Goal: Information Seeking & Learning: Learn about a topic

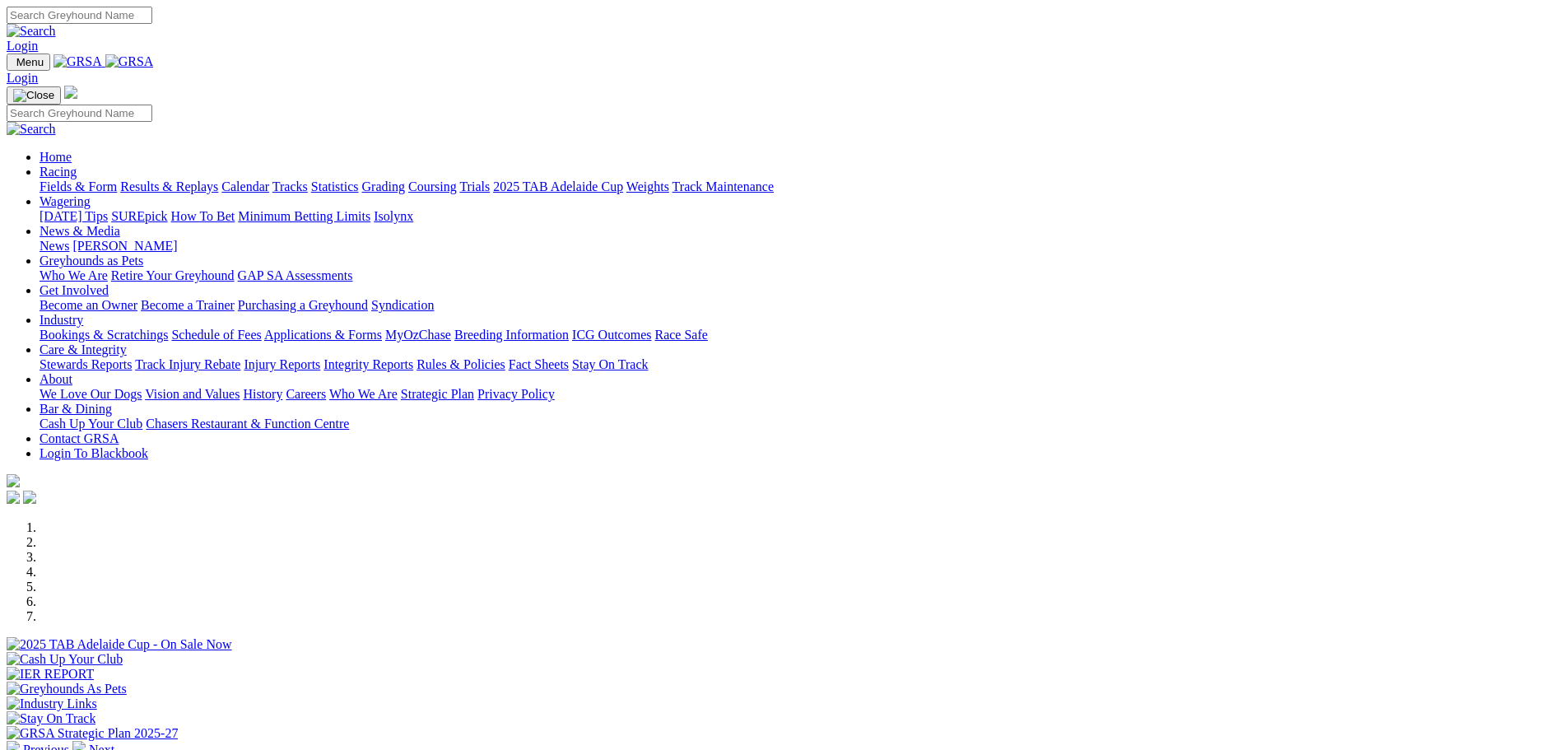
scroll to position [330, 0]
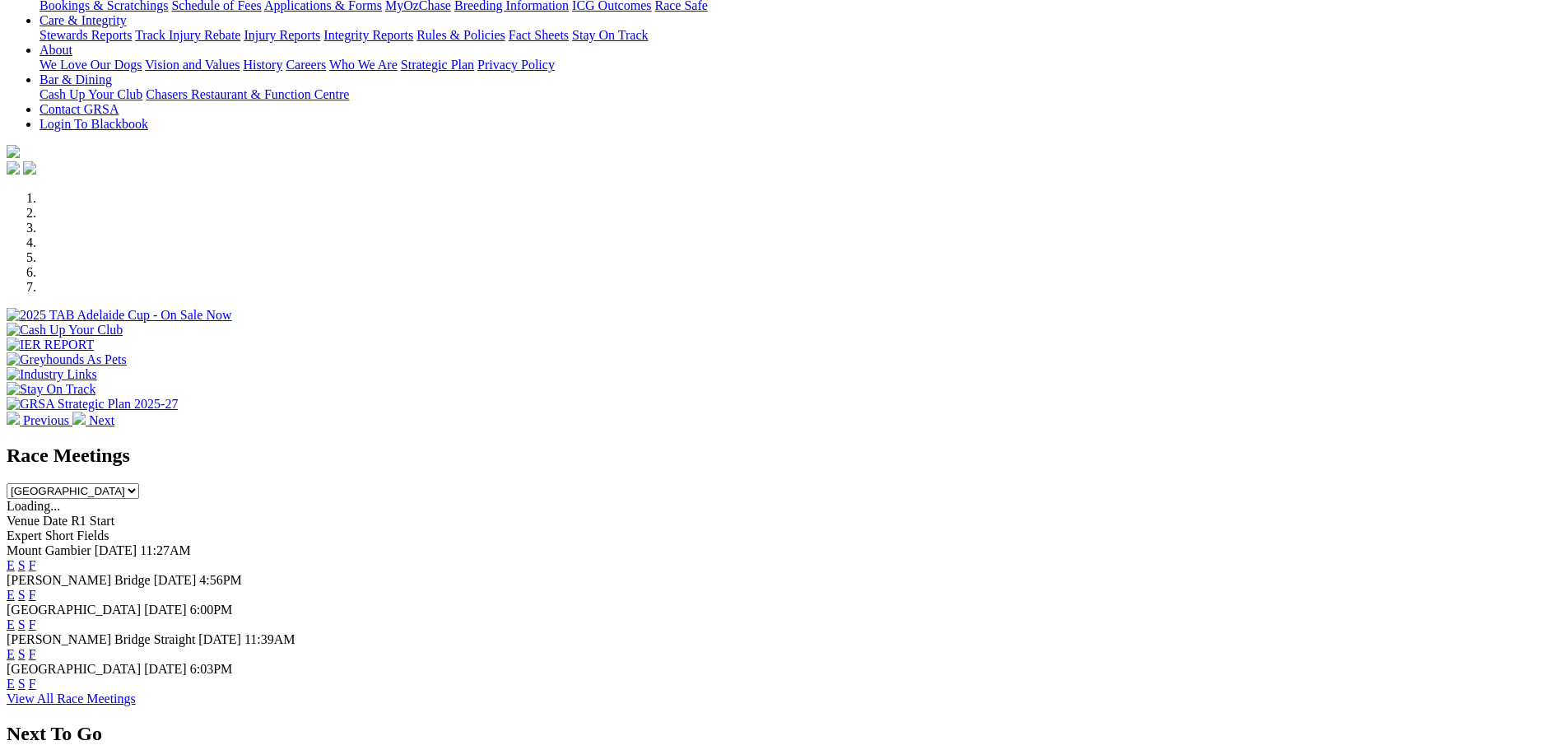
click at [37, 587] on link "F" at bounding box center [33, 594] width 8 height 14
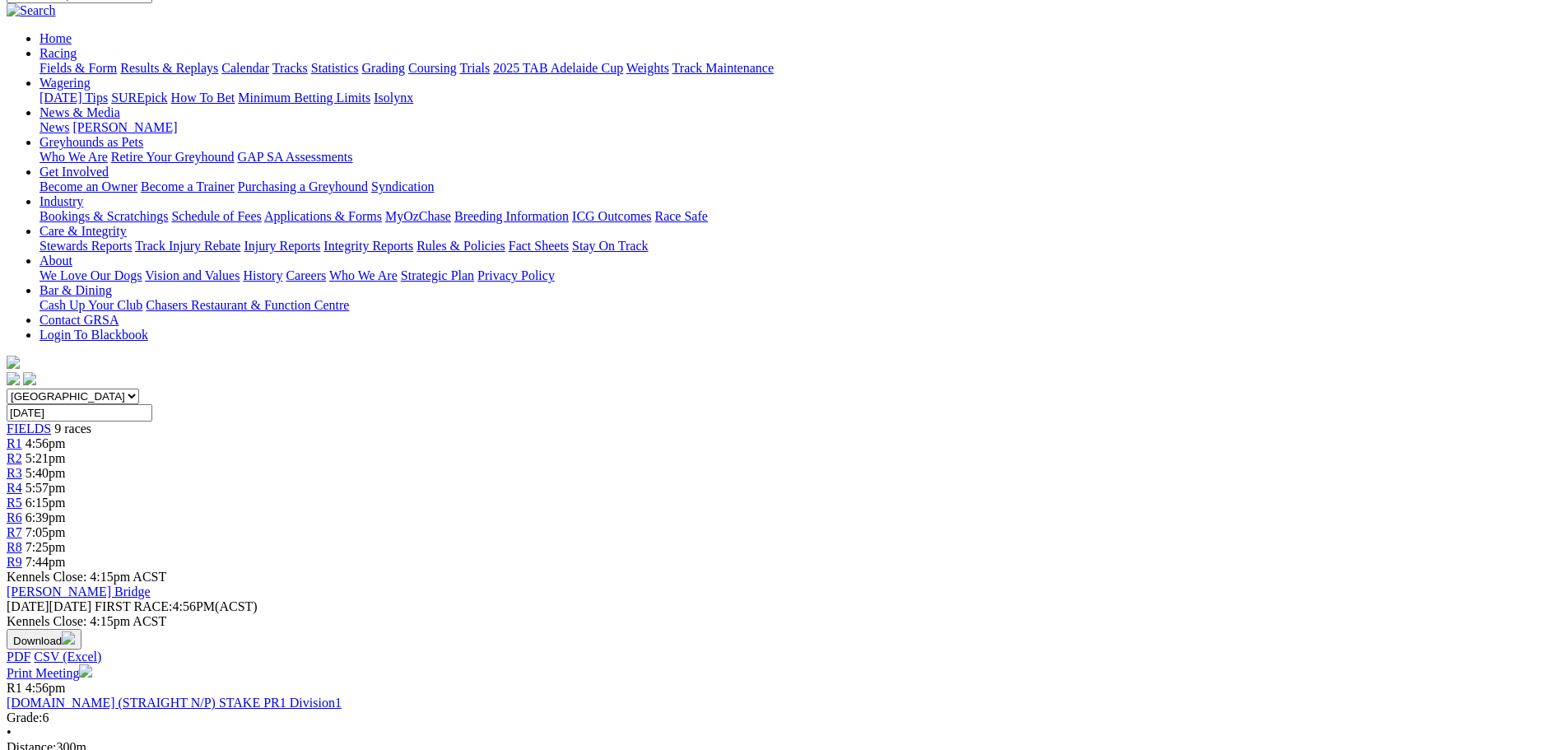
scroll to position [82, 0]
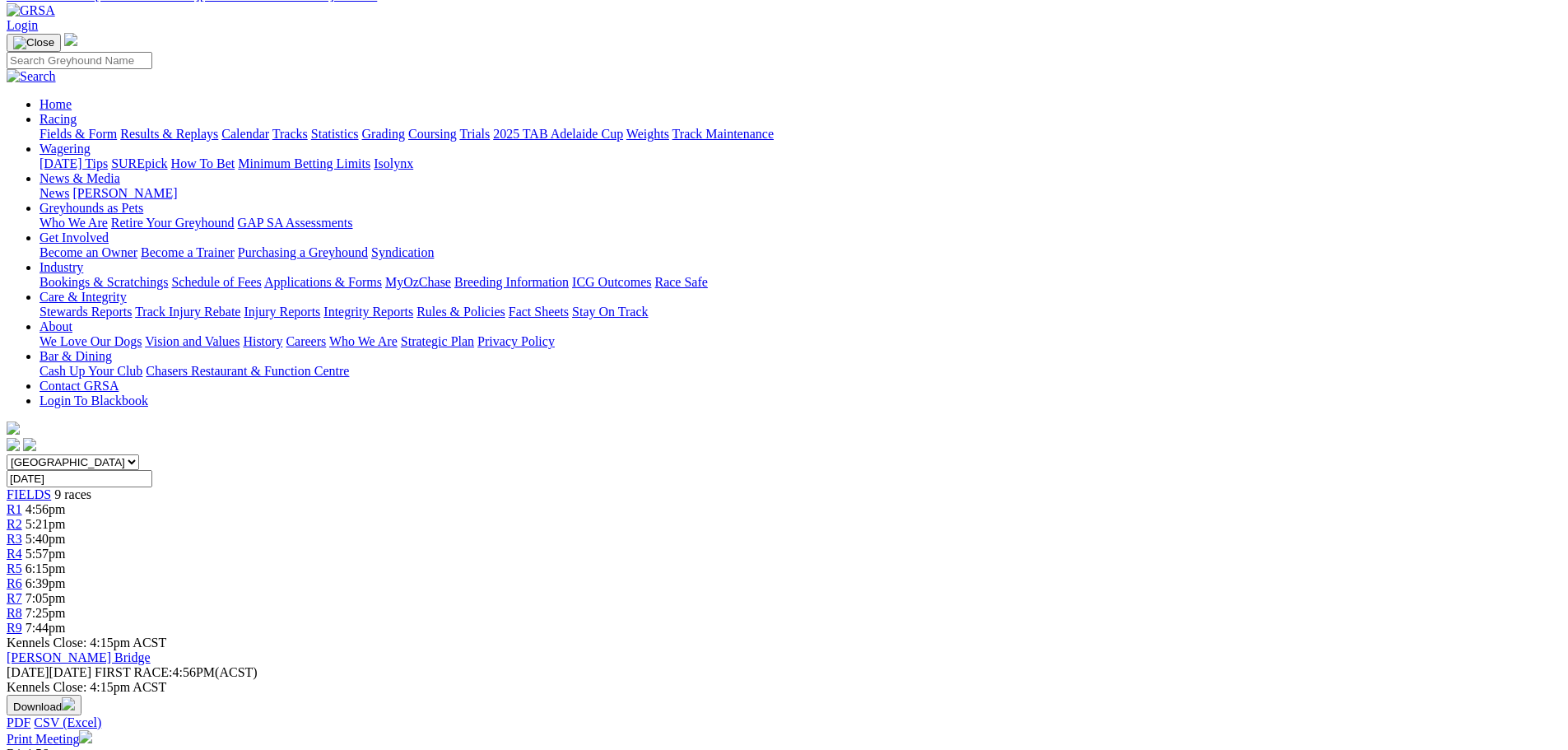
click at [116, 126] on link "Fields & Form" at bounding box center [78, 133] width 77 height 14
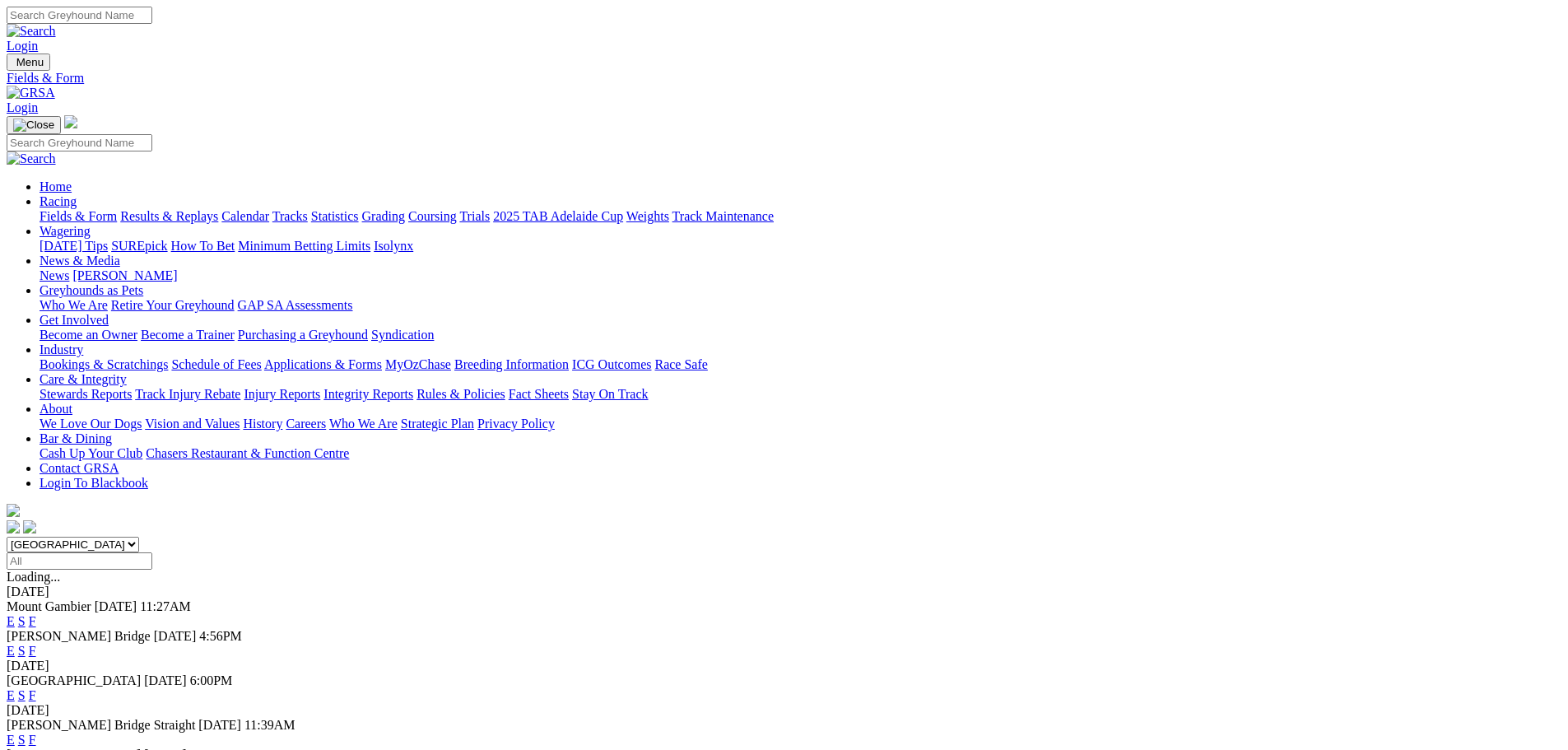
click at [37, 688] on link "F" at bounding box center [33, 695] width 8 height 14
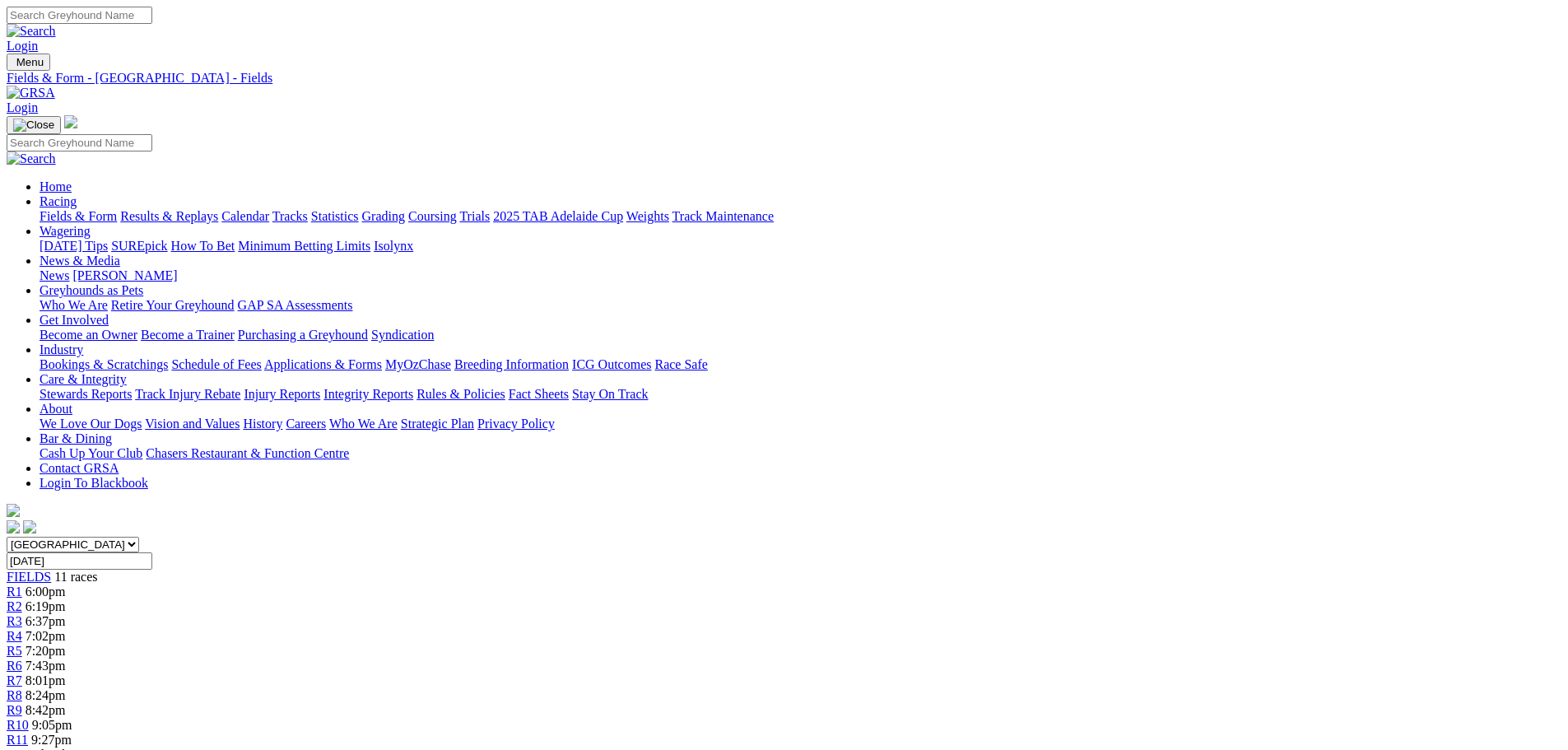
click at [116, 209] on link "Fields & Form" at bounding box center [78, 216] width 77 height 14
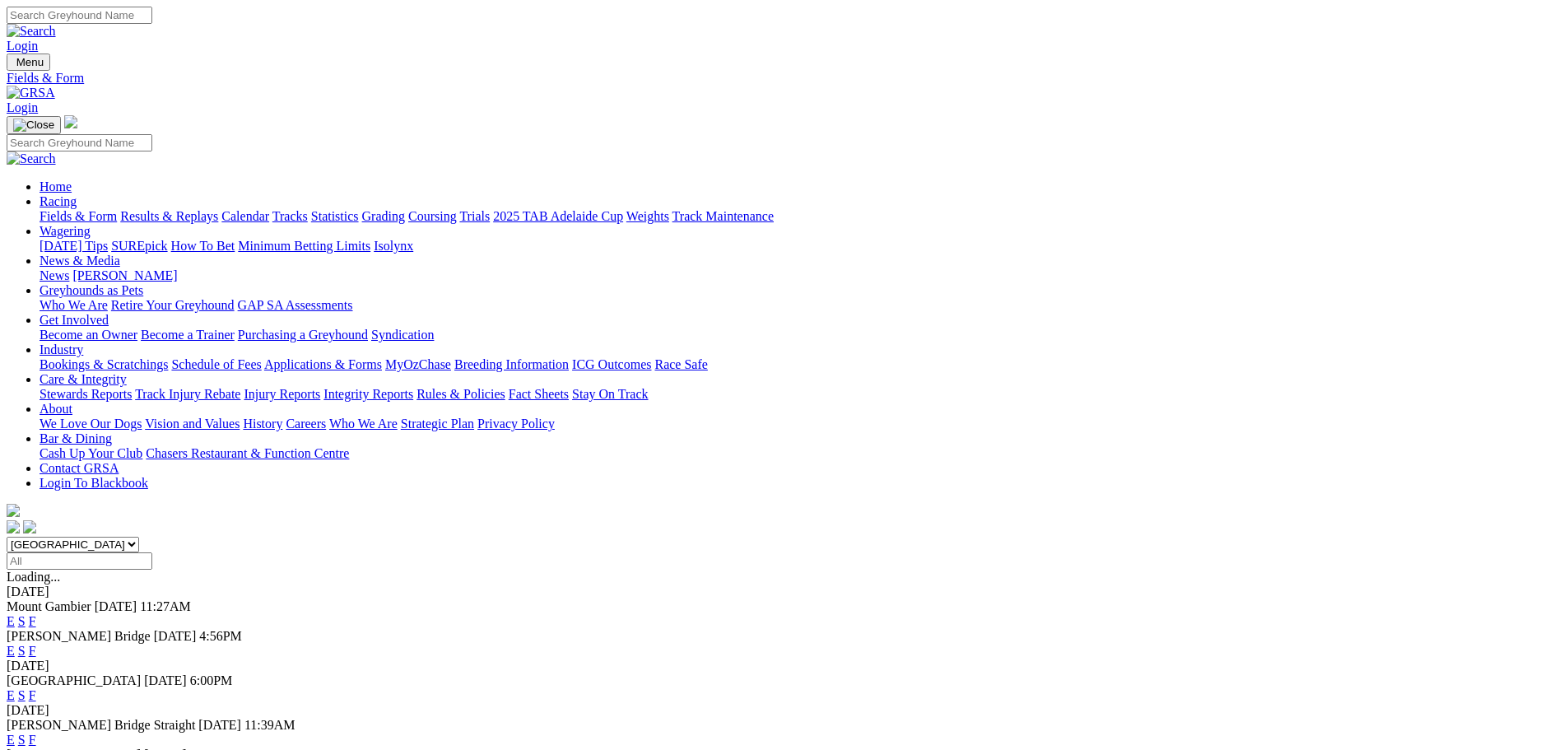
click at [37, 732] on link "F" at bounding box center [33, 739] width 8 height 14
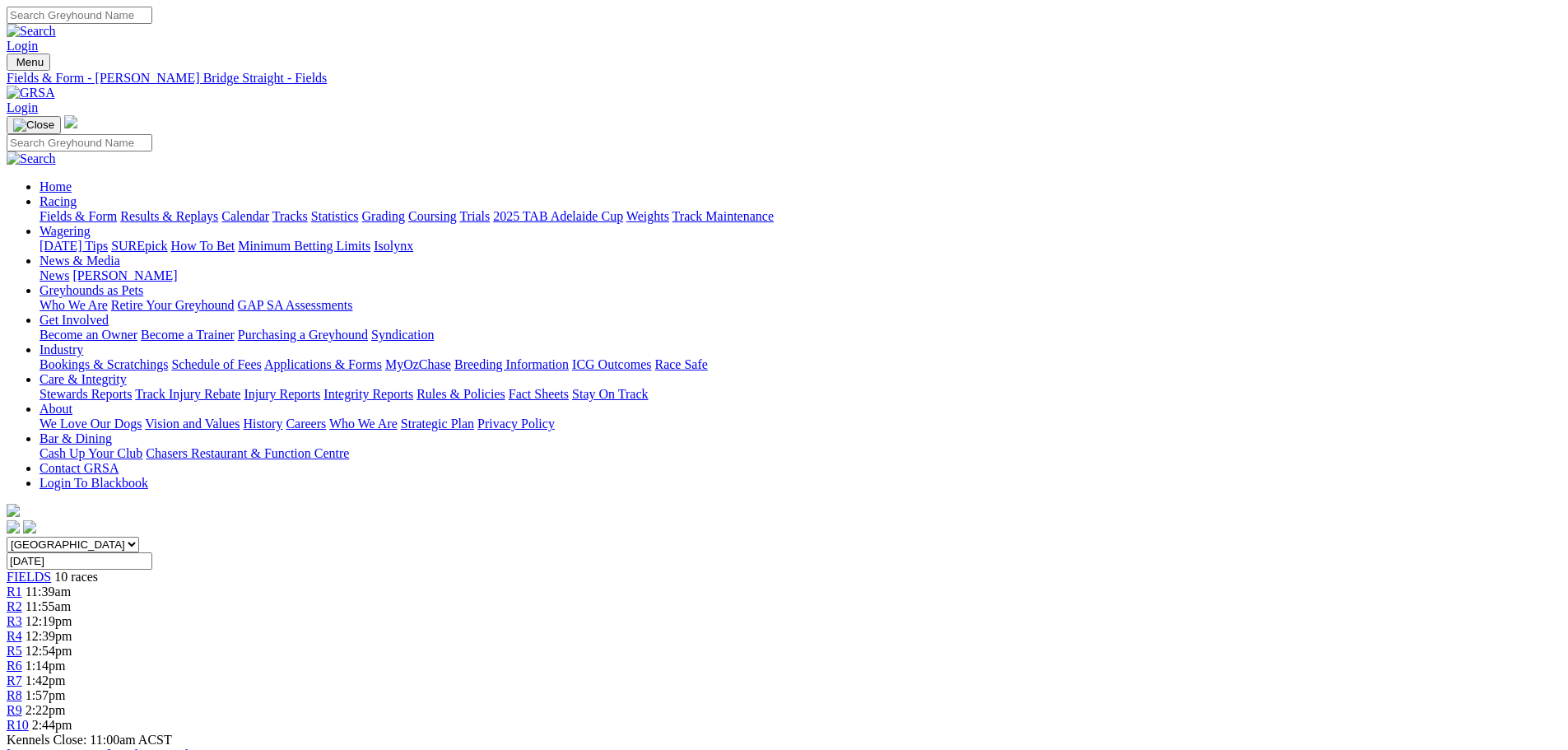
click at [116, 209] on link "Fields & Form" at bounding box center [78, 216] width 77 height 14
